Goal: Information Seeking & Learning: Compare options

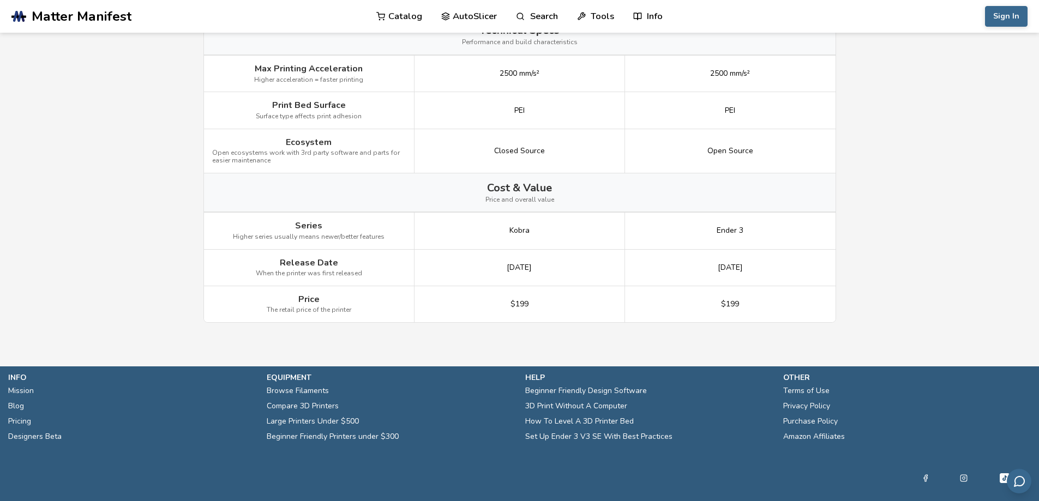
scroll to position [1321, 0]
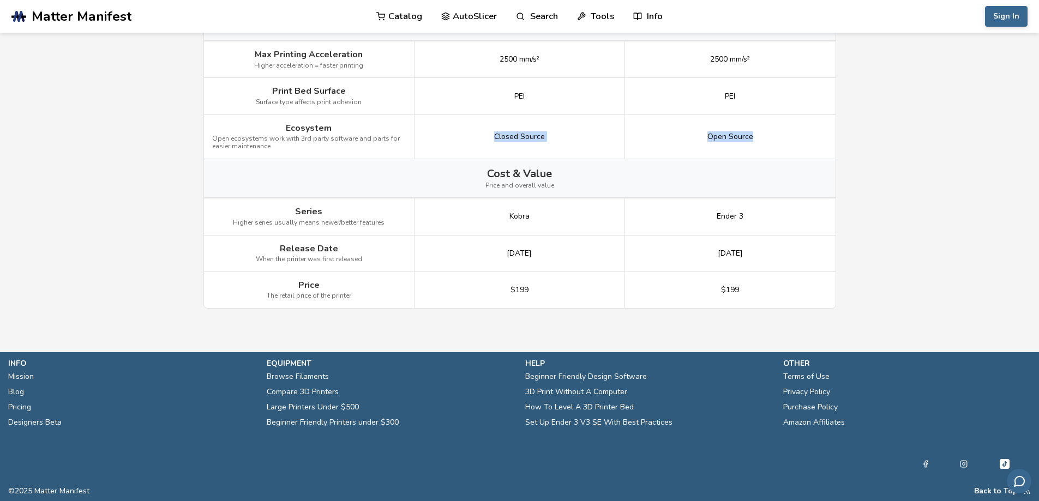
drag, startPoint x: 482, startPoint y: 135, endPoint x: 836, endPoint y: 121, distance: 354.9
click at [772, 138] on div "Open Source" at bounding box center [730, 137] width 211 height 44
drag, startPoint x: 486, startPoint y: 127, endPoint x: 550, endPoint y: 132, distance: 64.6
click at [550, 132] on div "Closed Source" at bounding box center [520, 137] width 211 height 44
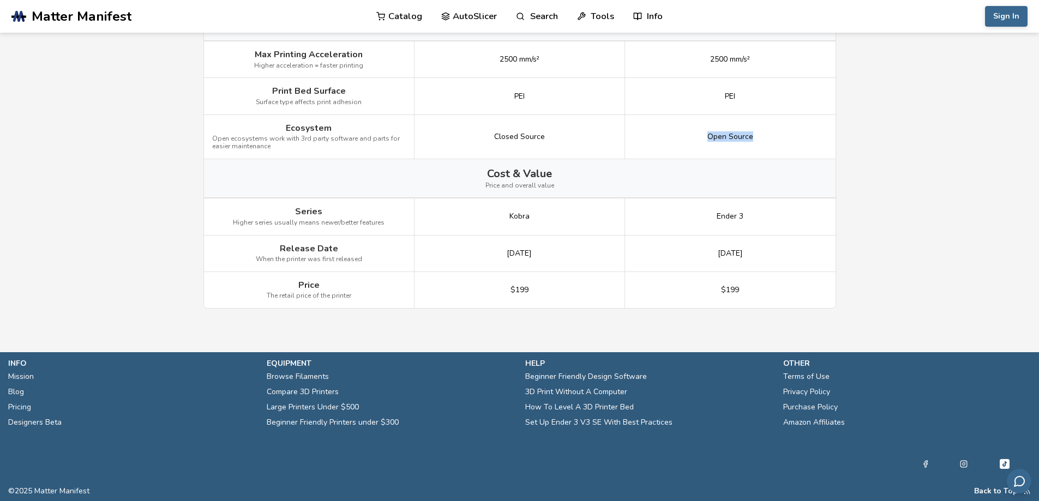
drag, startPoint x: 668, startPoint y: 124, endPoint x: 857, endPoint y: 140, distance: 188.9
drag, startPoint x: 775, startPoint y: 262, endPoint x: 800, endPoint y: 268, distance: 25.3
click at [800, 268] on div "[DATE]" at bounding box center [730, 254] width 211 height 37
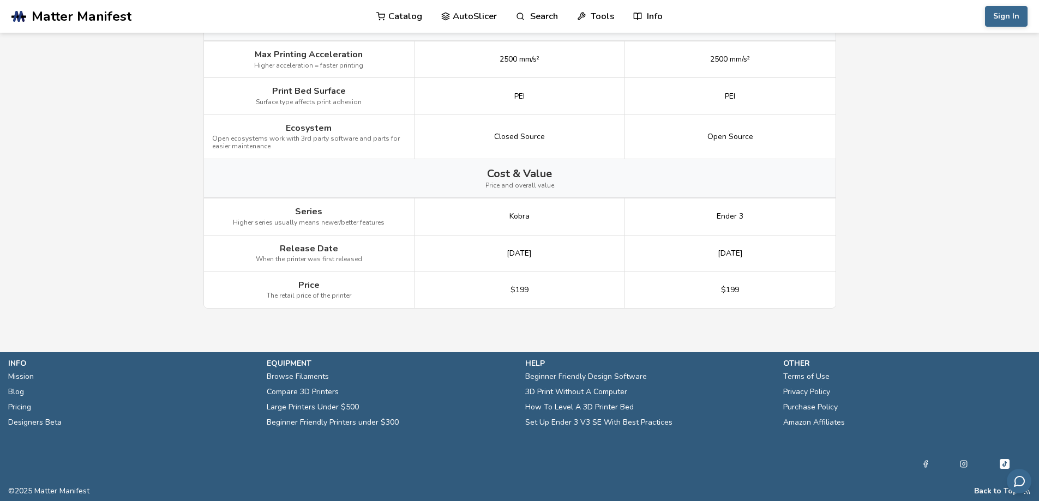
drag, startPoint x: 500, startPoint y: 294, endPoint x: 559, endPoint y: 268, distance: 65.0
click at [502, 293] on div "$199" at bounding box center [520, 290] width 211 height 36
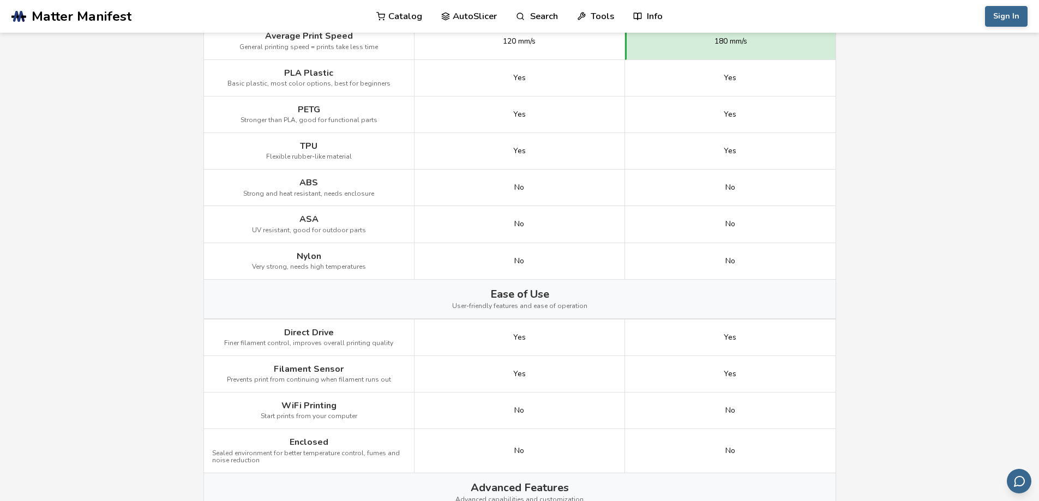
scroll to position [666, 0]
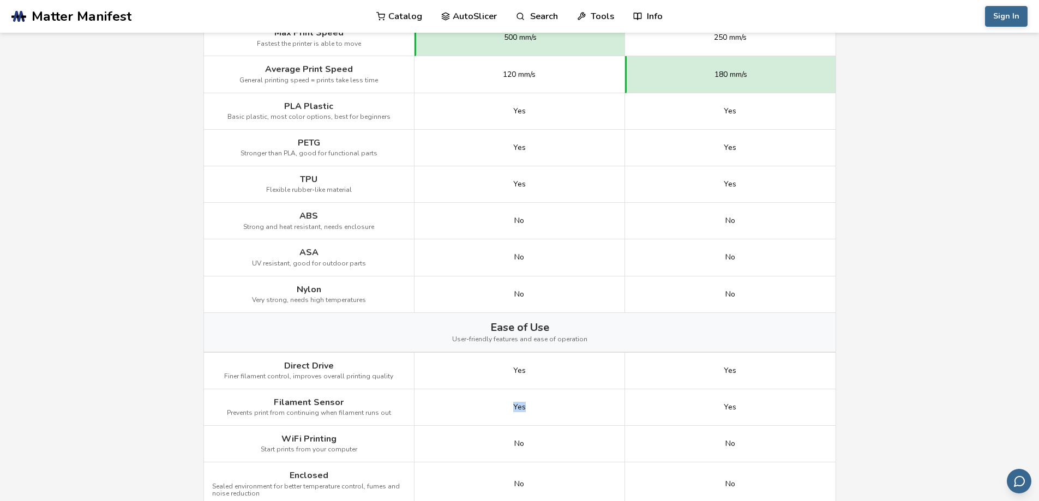
drag, startPoint x: 493, startPoint y: 410, endPoint x: 582, endPoint y: 415, distance: 89.6
click at [582, 415] on div "Yes" at bounding box center [520, 408] width 211 height 37
click at [578, 402] on div "Yes" at bounding box center [520, 408] width 211 height 37
click at [577, 403] on div "Yes" at bounding box center [520, 408] width 211 height 37
drag, startPoint x: 721, startPoint y: 415, endPoint x: 799, endPoint y: 411, distance: 78.1
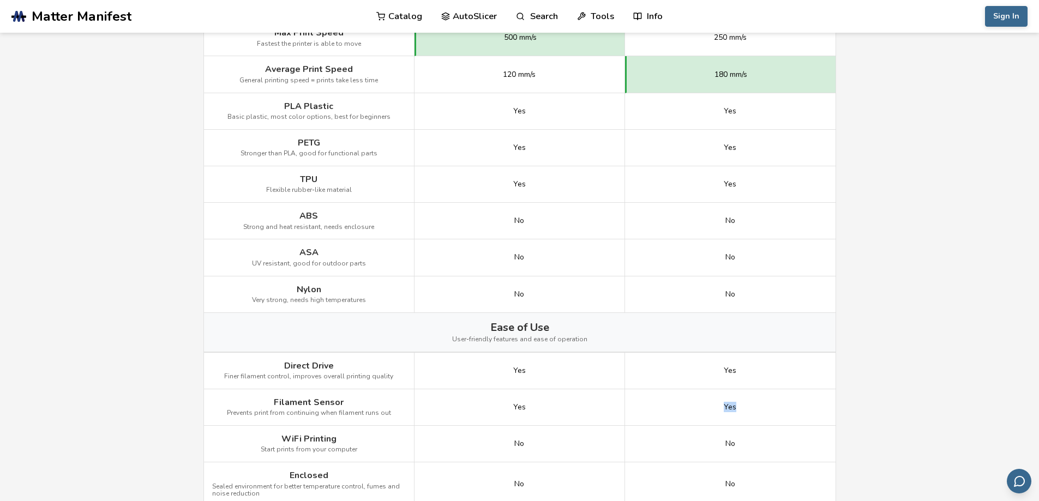
click at [782, 415] on div "Yes" at bounding box center [730, 408] width 211 height 37
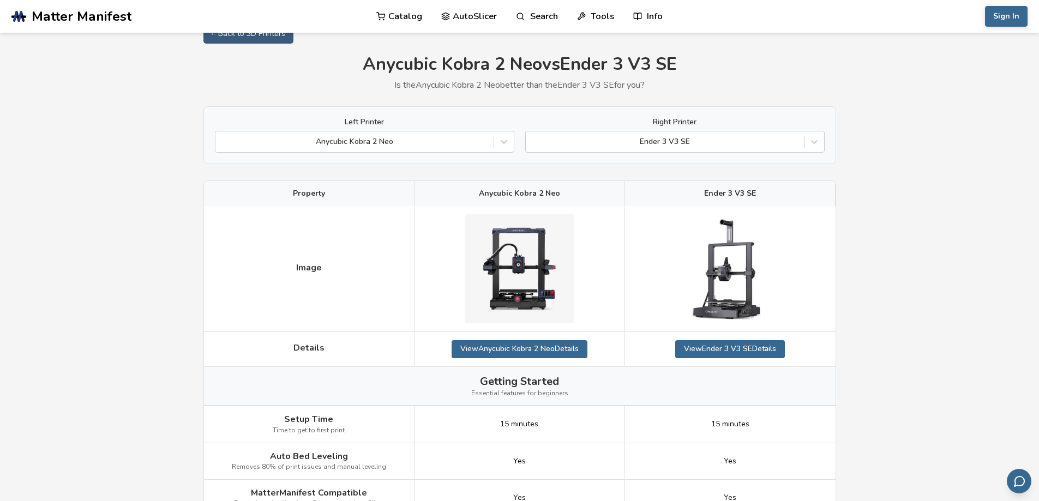
scroll to position [0, 0]
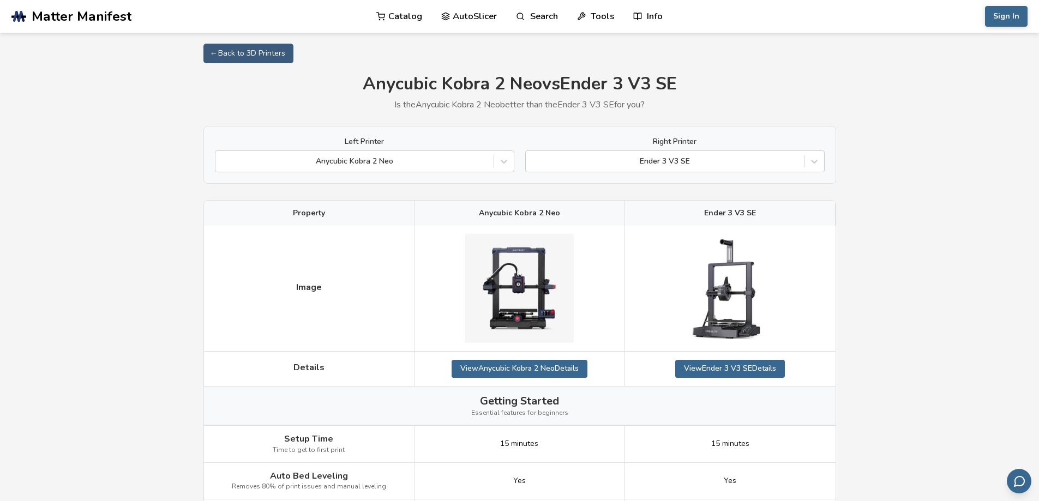
click at [748, 392] on div "Getting Started Essential features for beginners" at bounding box center [520, 406] width 632 height 39
